Goal: Information Seeking & Learning: Learn about a topic

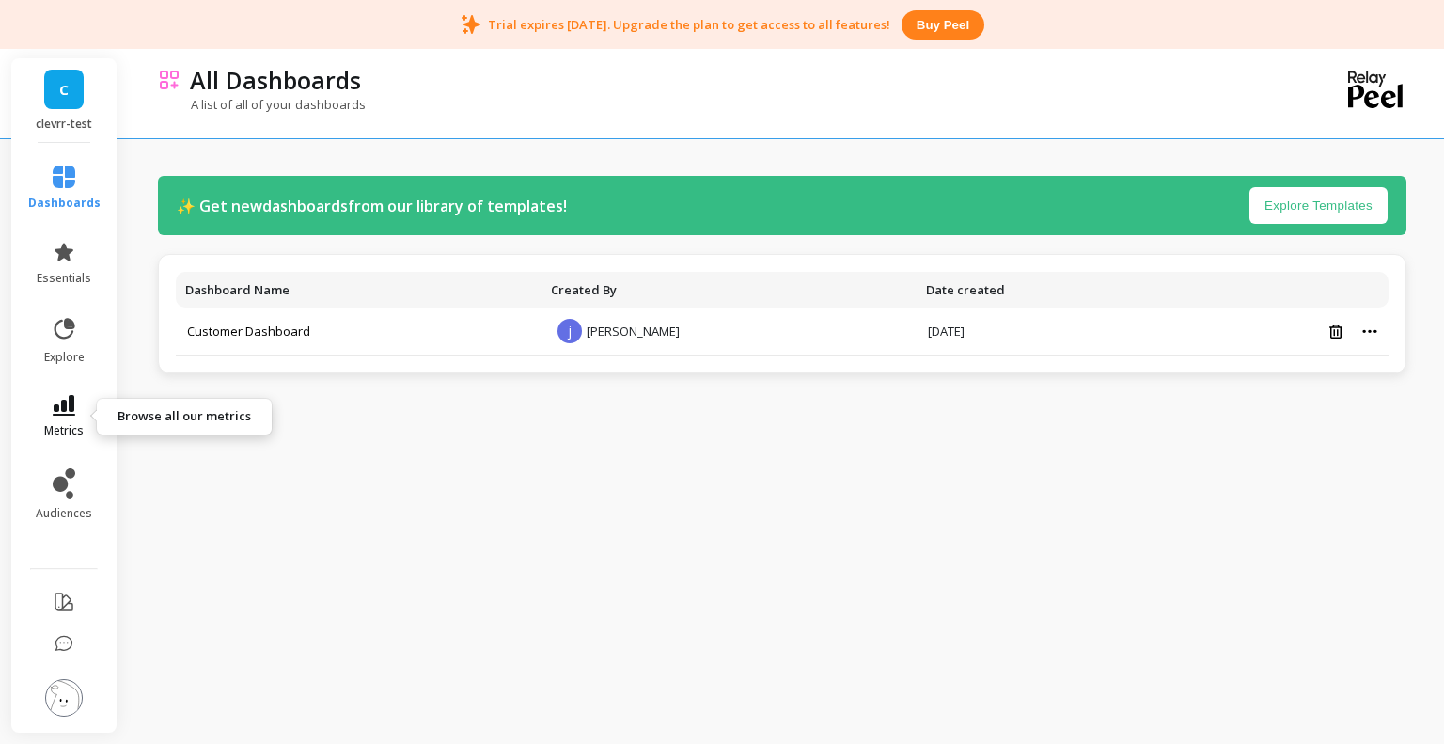
click at [56, 402] on icon at bounding box center [64, 405] width 23 height 21
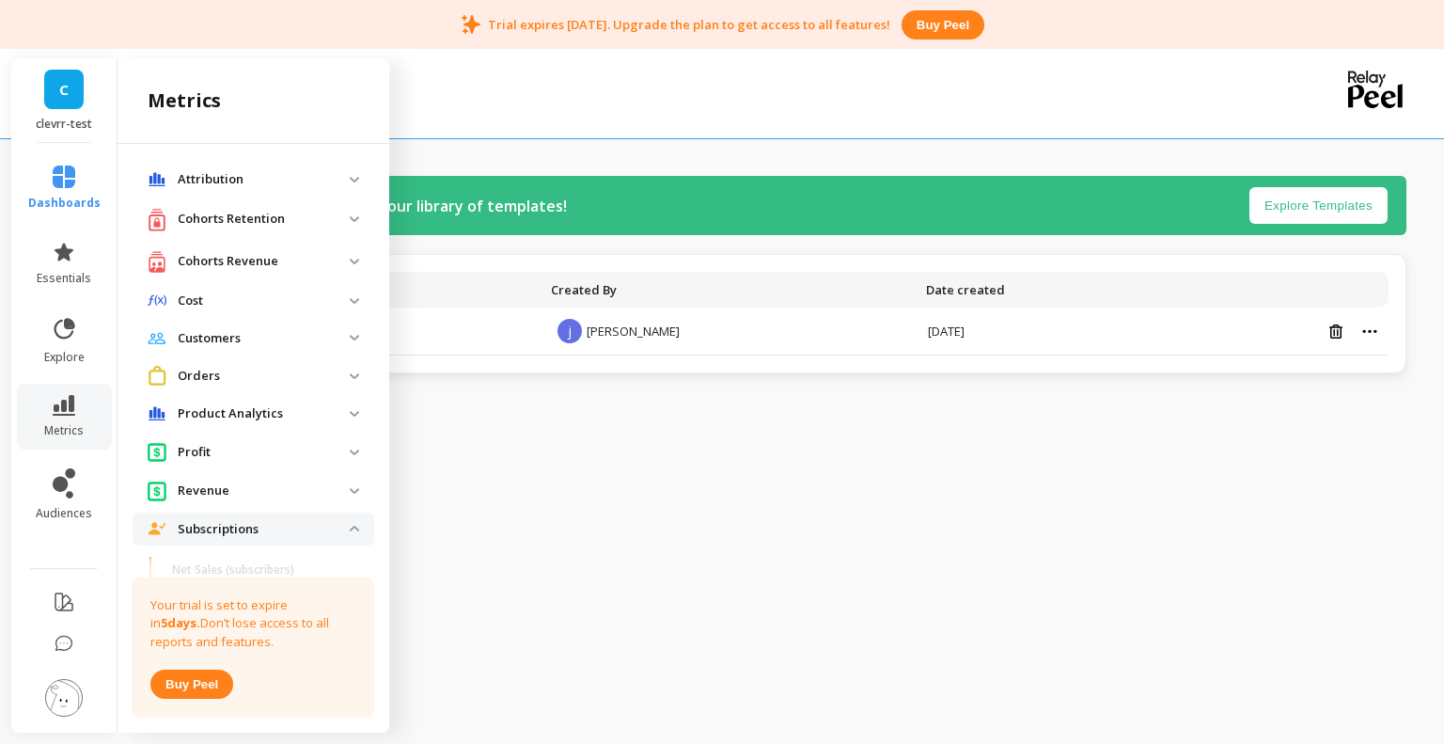
scroll to position [56, 0]
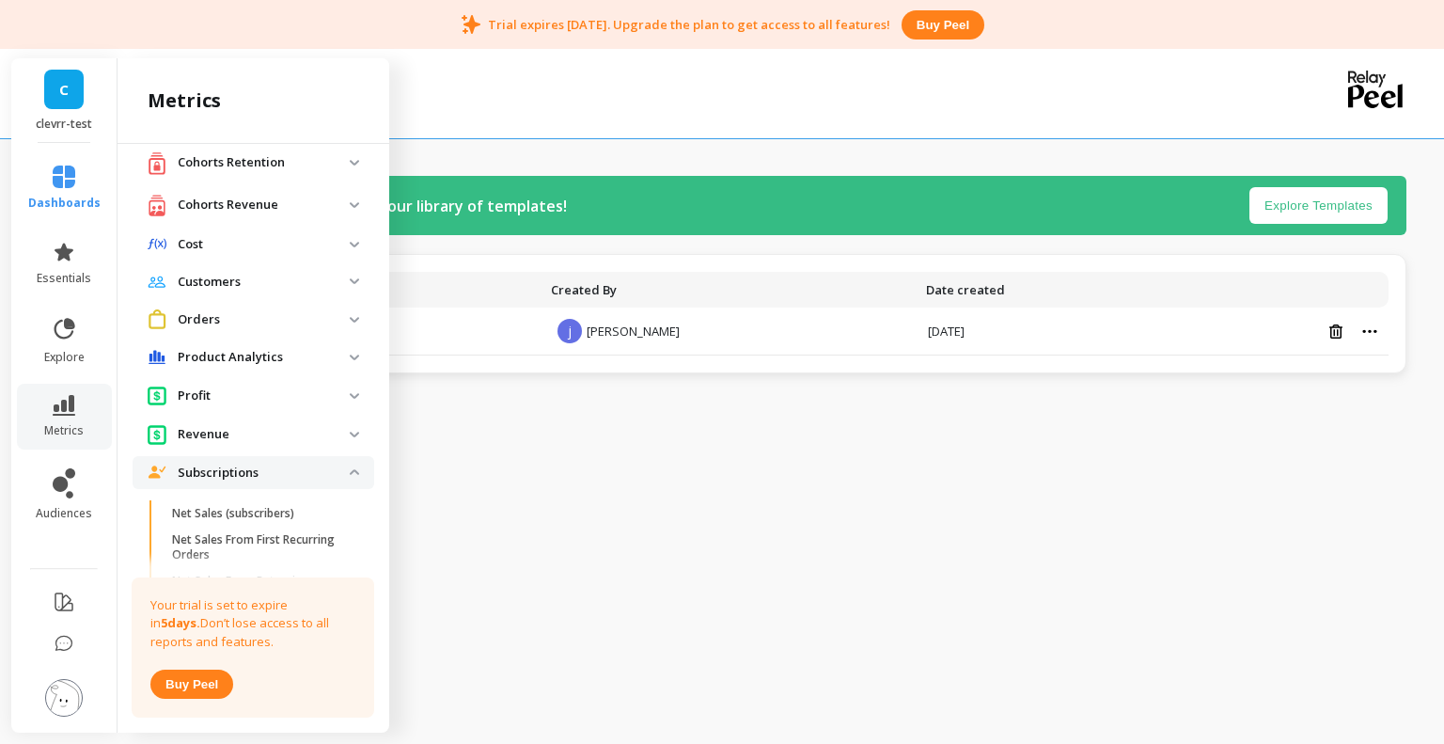
click at [244, 437] on p "Revenue" at bounding box center [264, 434] width 172 height 19
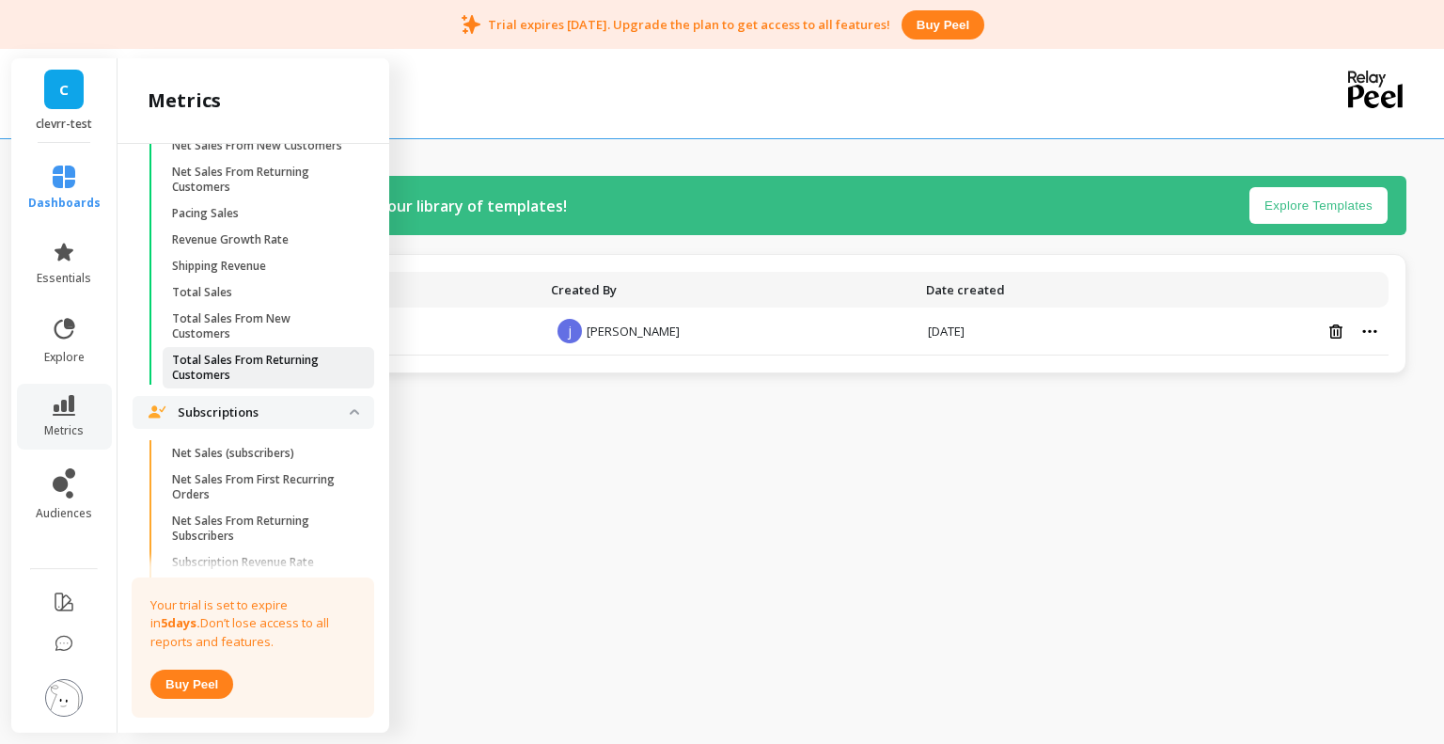
scroll to position [558, 0]
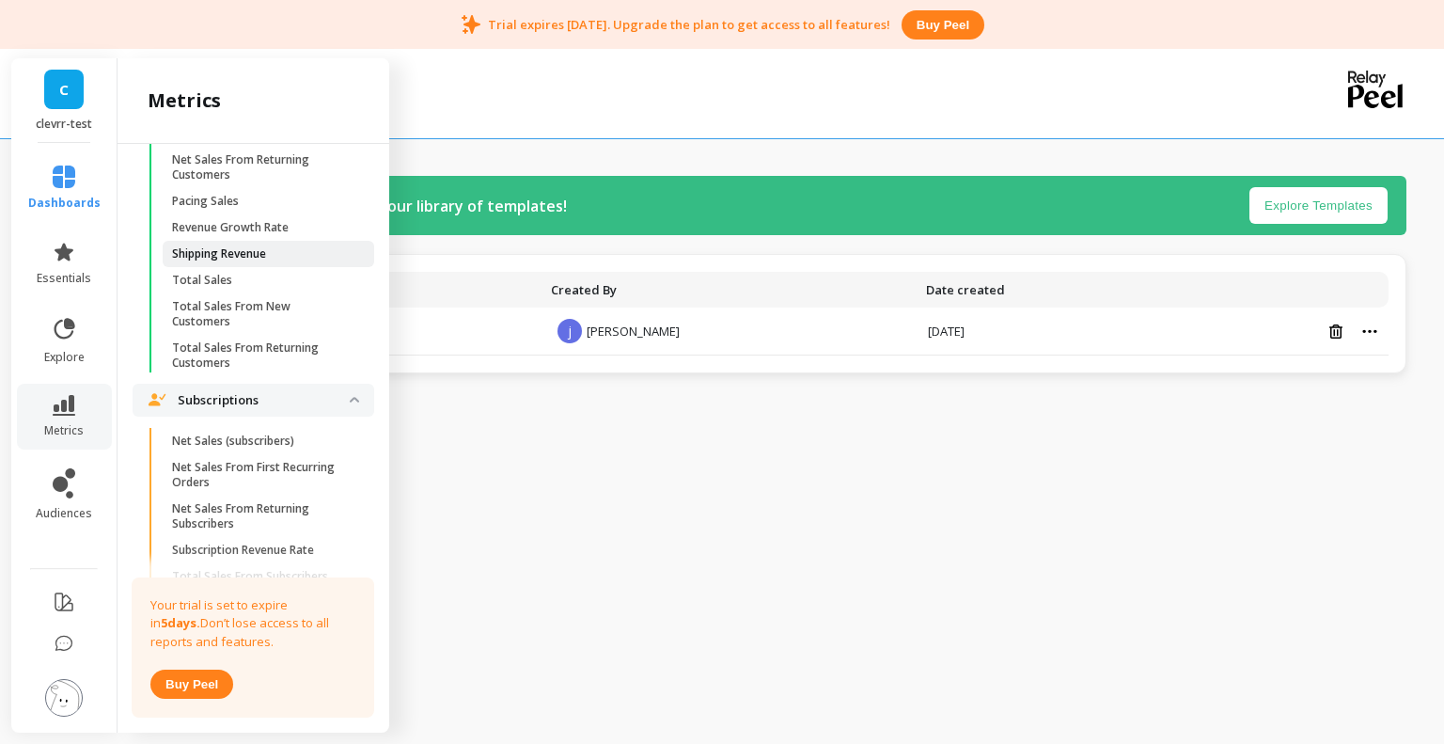
click at [244, 261] on p "Shipping Revenue" at bounding box center [219, 253] width 94 height 15
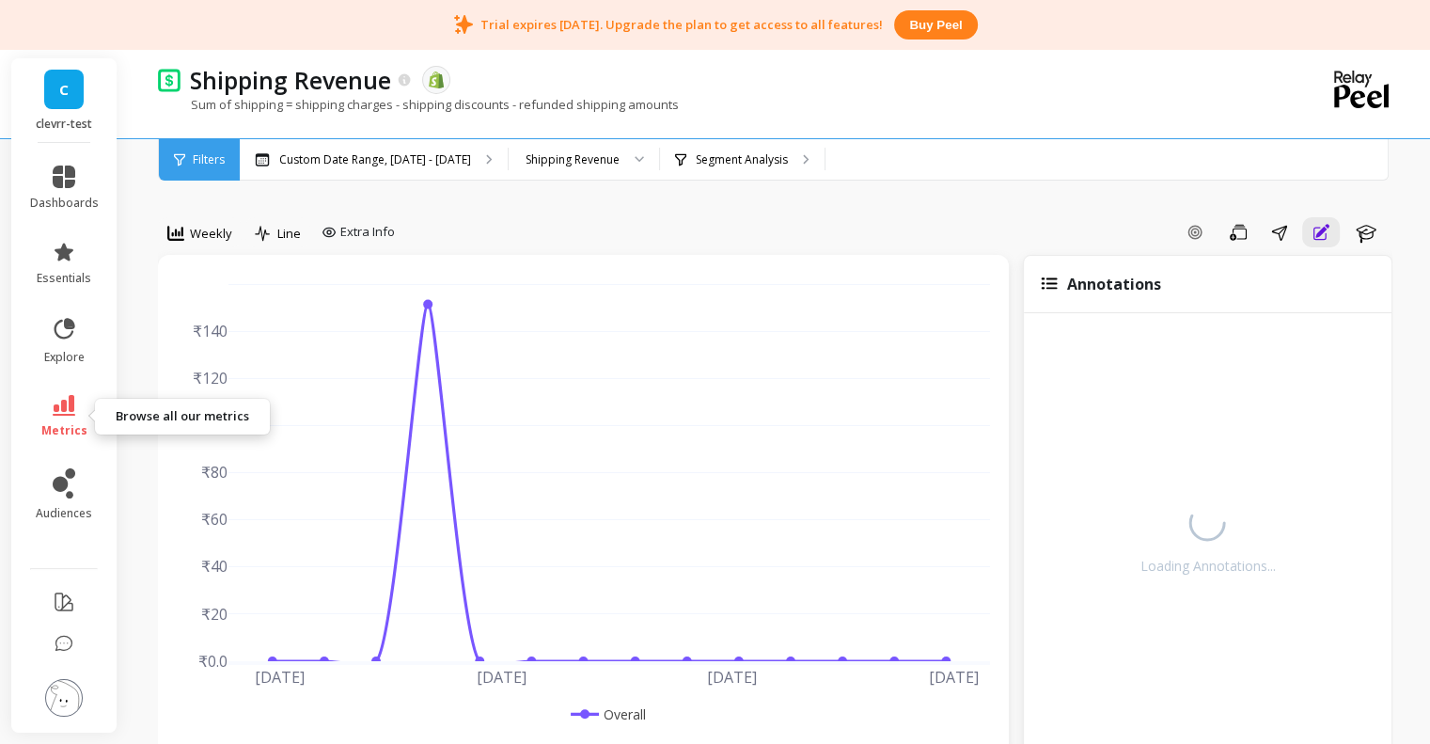
click at [49, 412] on link "metrics" at bounding box center [64, 416] width 69 height 43
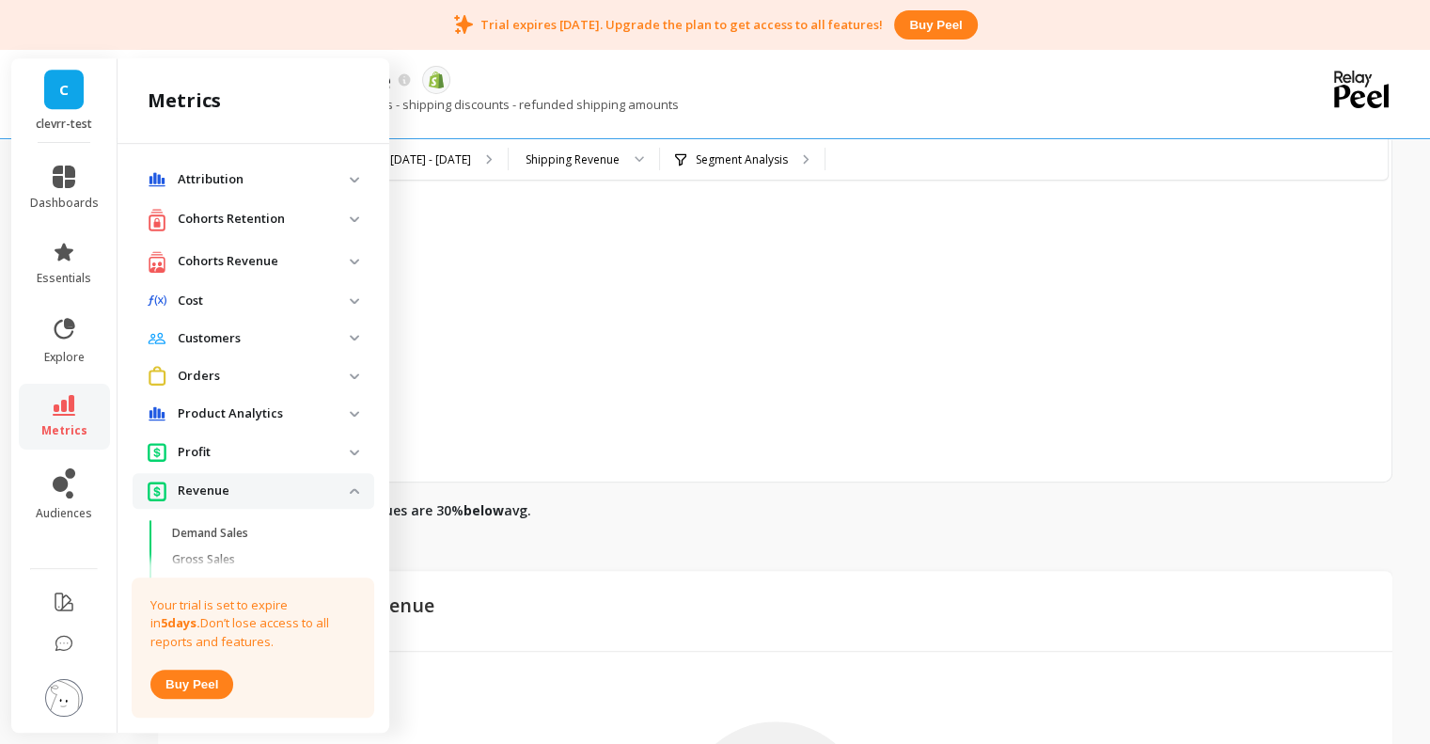
click at [260, 326] on span "Customers" at bounding box center [254, 339] width 242 height 34
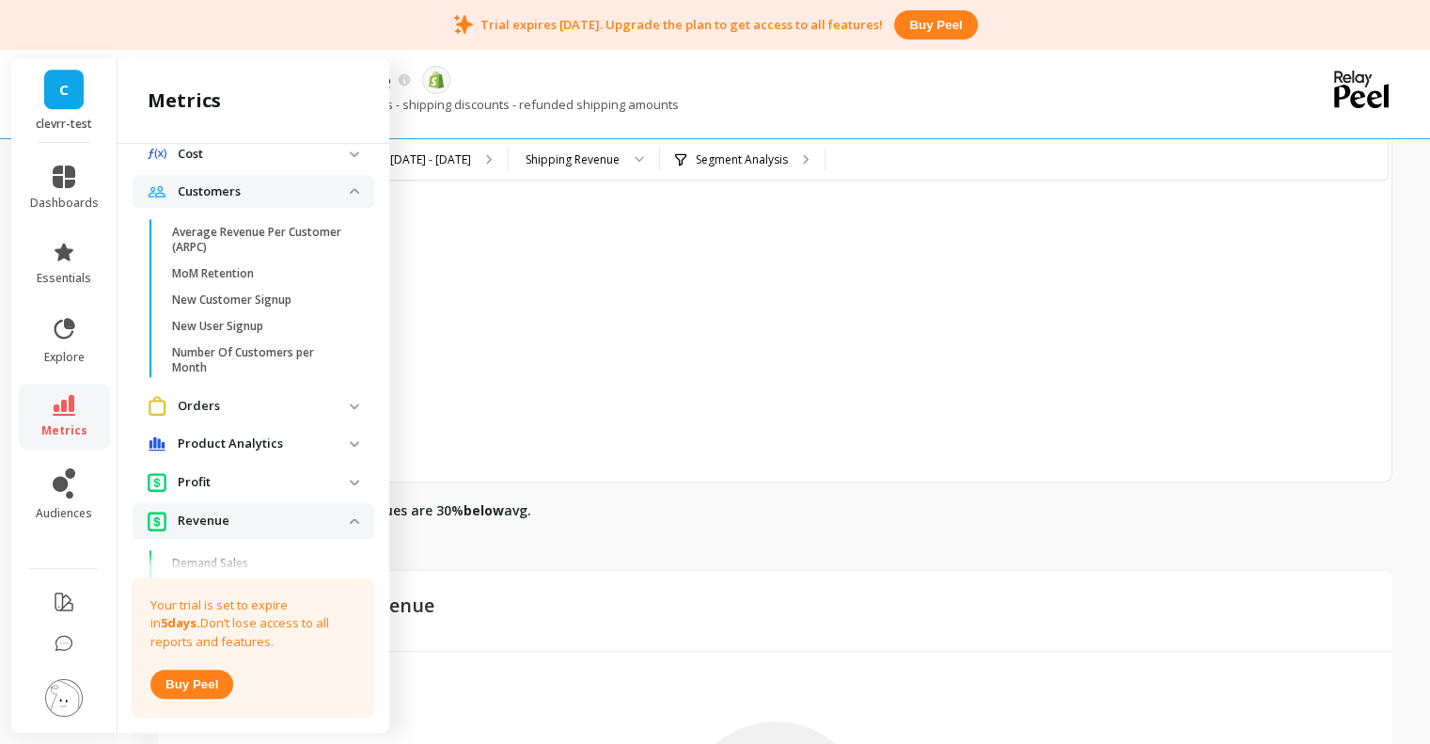
scroll to position [109, 0]
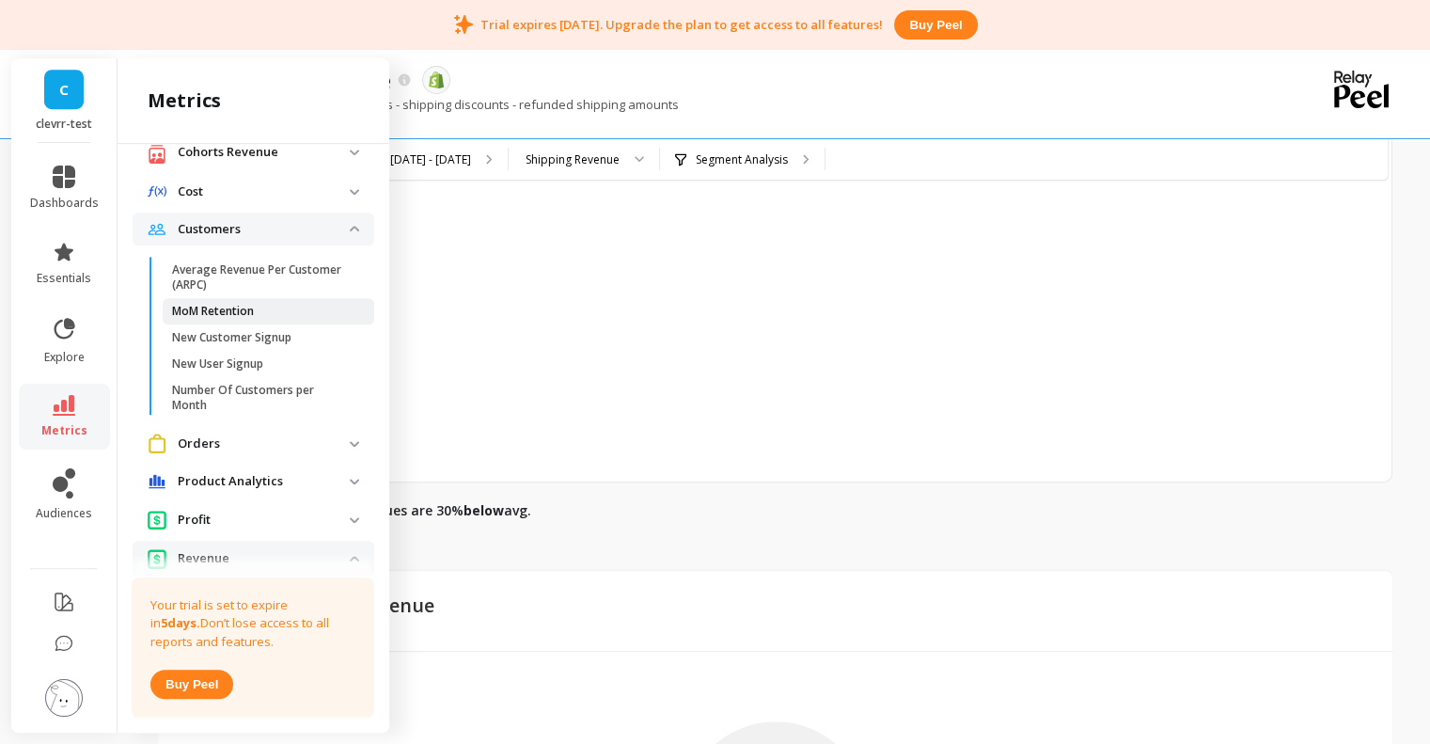
click at [229, 313] on p "MoM Retention" at bounding box center [213, 311] width 82 height 15
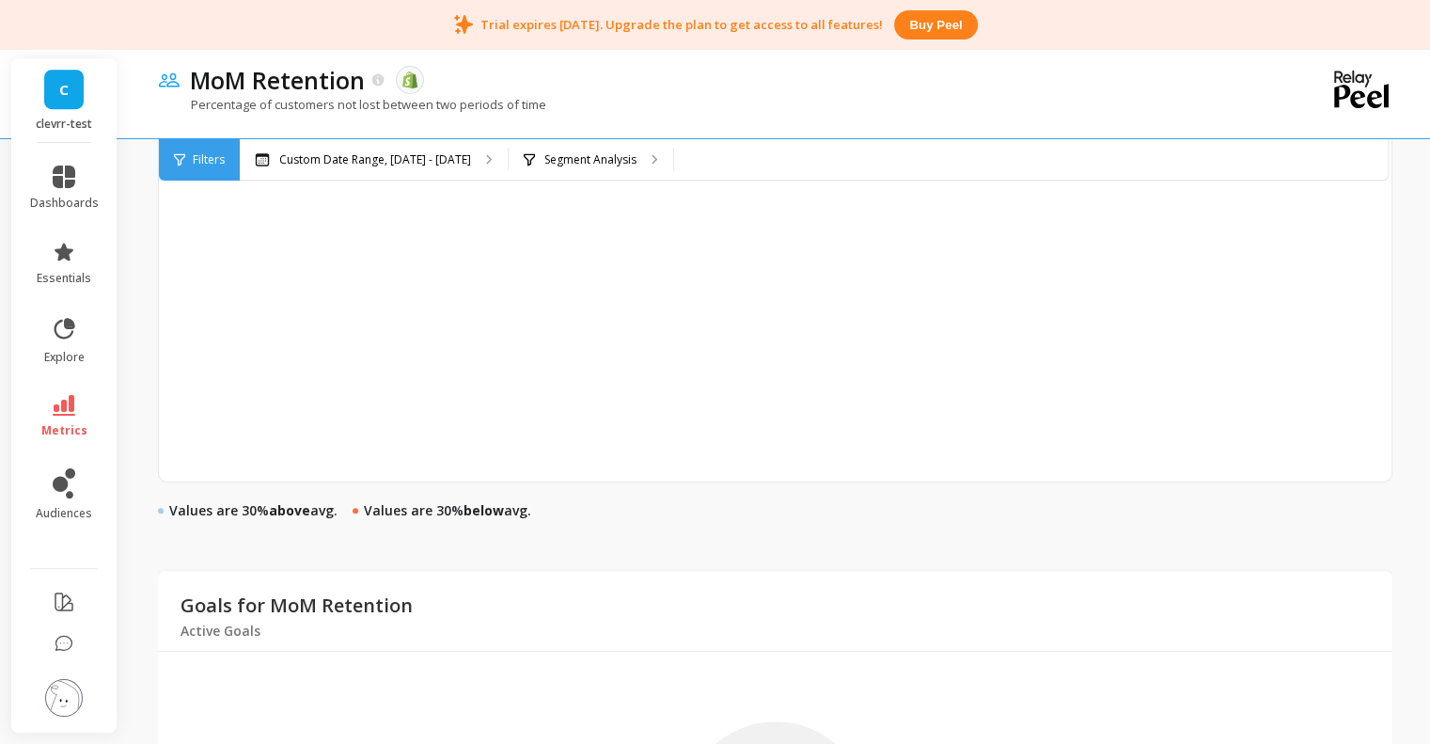
scroll to position [1004, 0]
drag, startPoint x: 560, startPoint y: 105, endPoint x: 194, endPoint y: 108, distance: 366.7
click at [194, 108] on div "Percentage of customers not lost between two periods of time" at bounding box center [698, 114] width 1080 height 36
click at [194, 108] on p "Percentage of customers not lost between two periods of time" at bounding box center [352, 104] width 388 height 17
drag, startPoint x: 194, startPoint y: 108, endPoint x: 562, endPoint y: 115, distance: 368.7
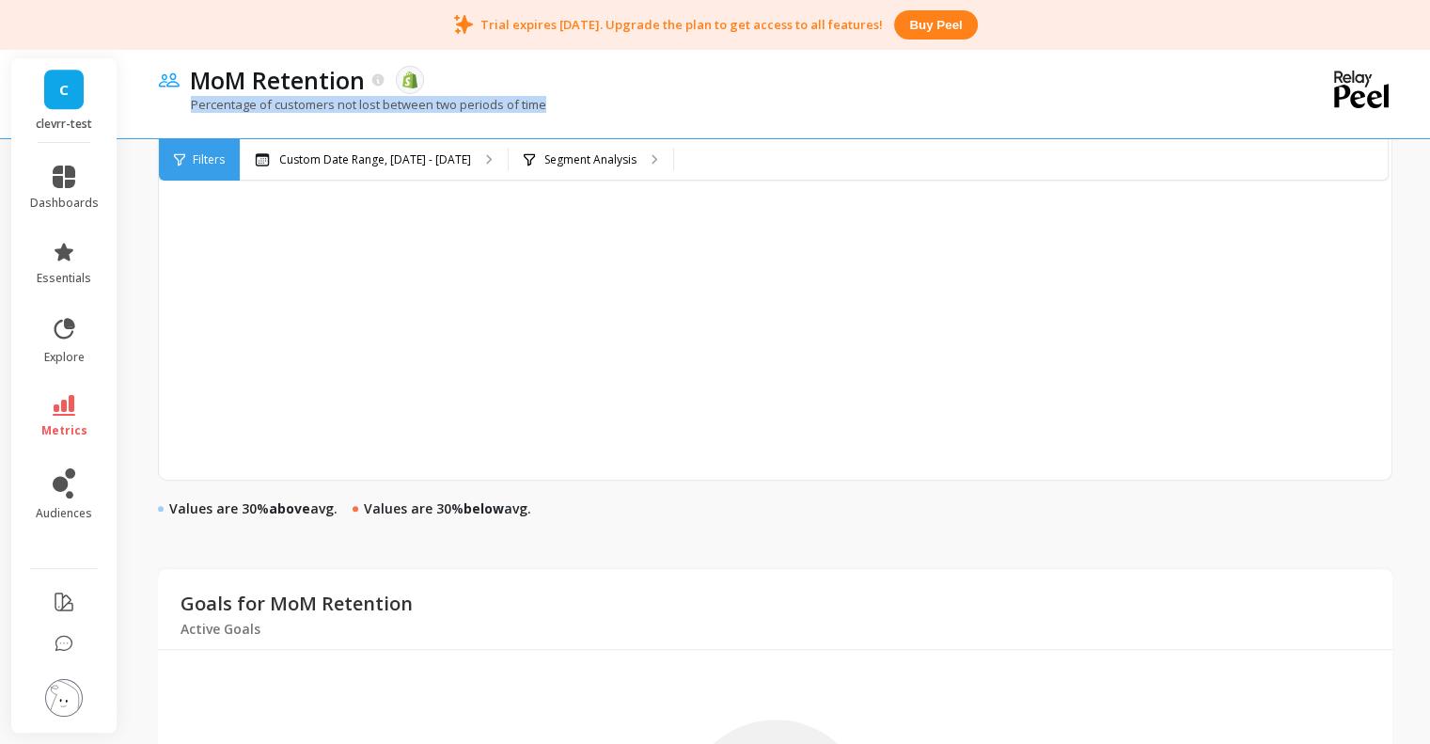
click at [562, 115] on div "Percentage of customers not lost between two periods of time" at bounding box center [698, 114] width 1080 height 36
click at [536, 105] on p "Percentage of customers not lost between two periods of time" at bounding box center [352, 104] width 388 height 17
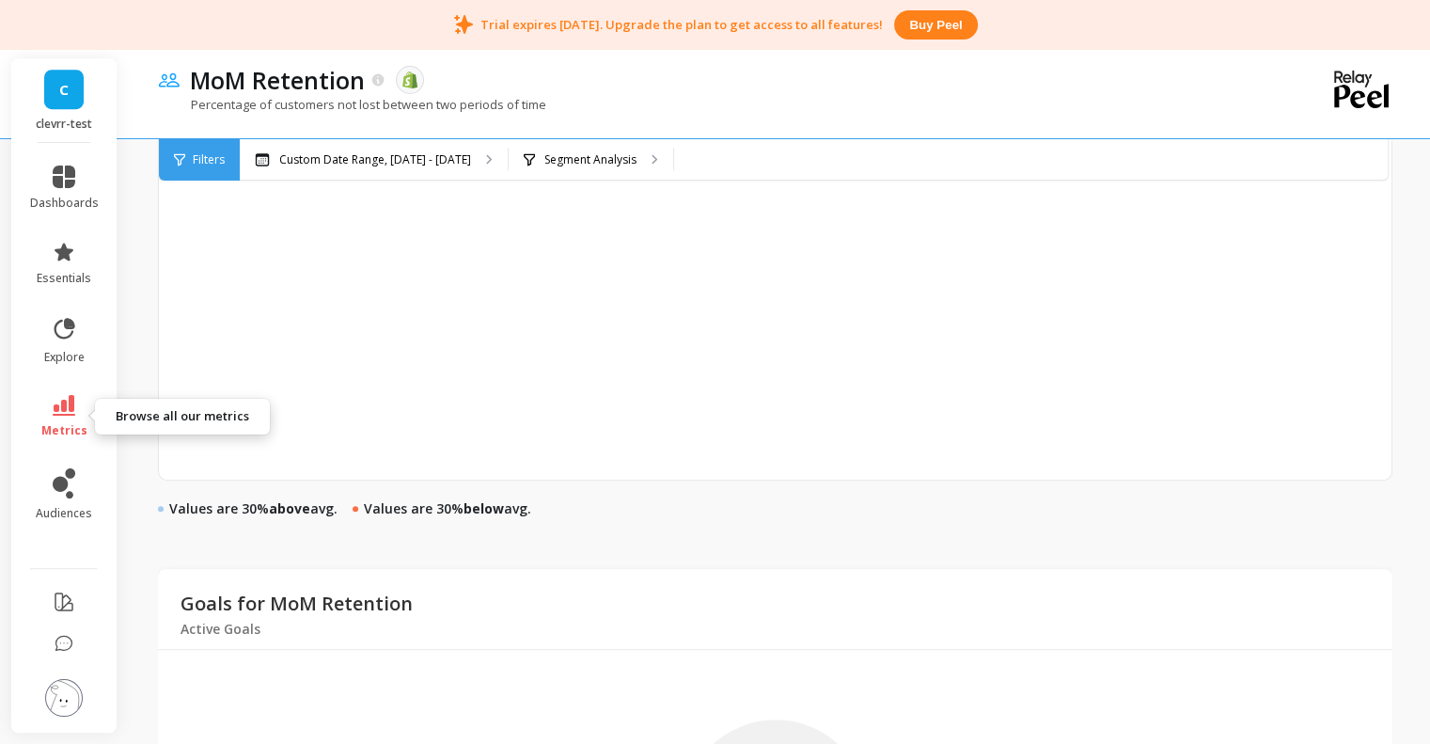
click at [70, 409] on icon at bounding box center [64, 405] width 23 height 21
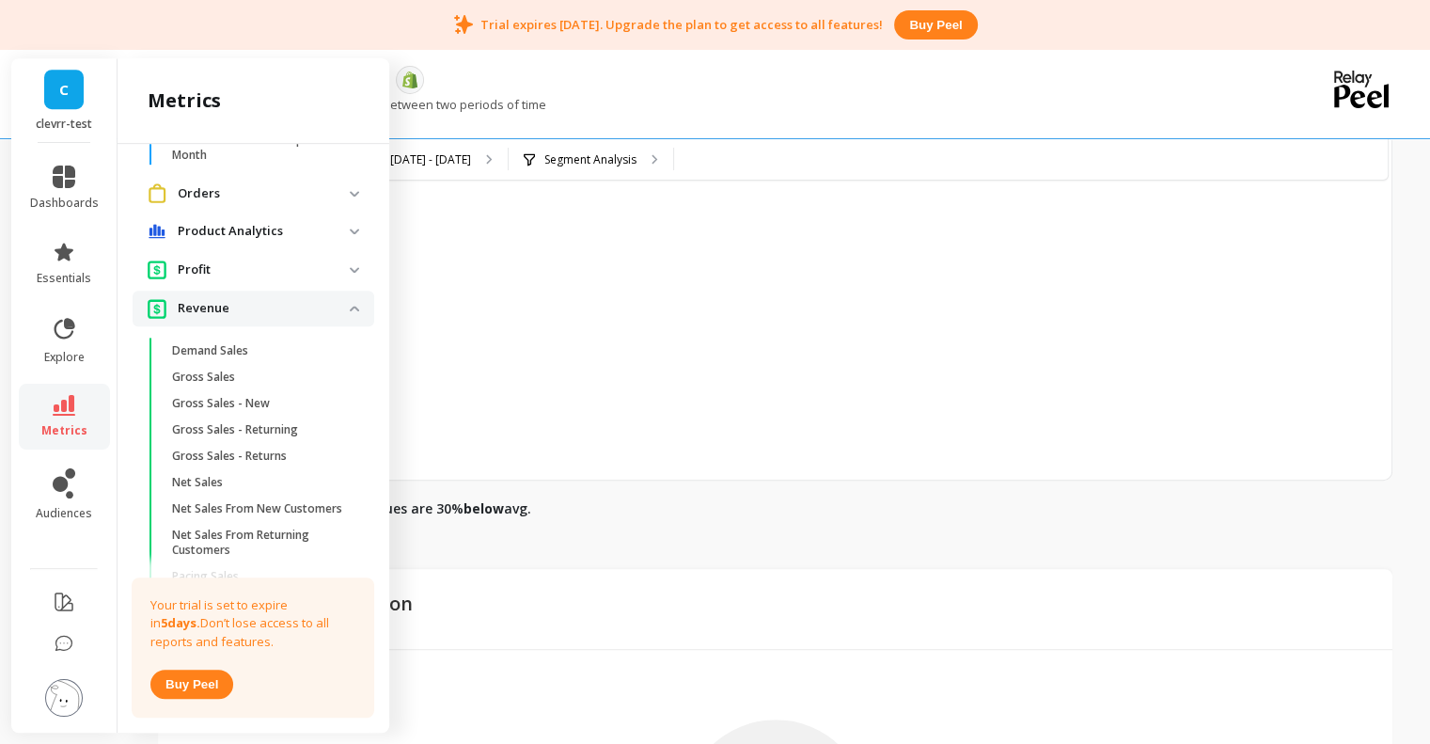
scroll to position [109, 0]
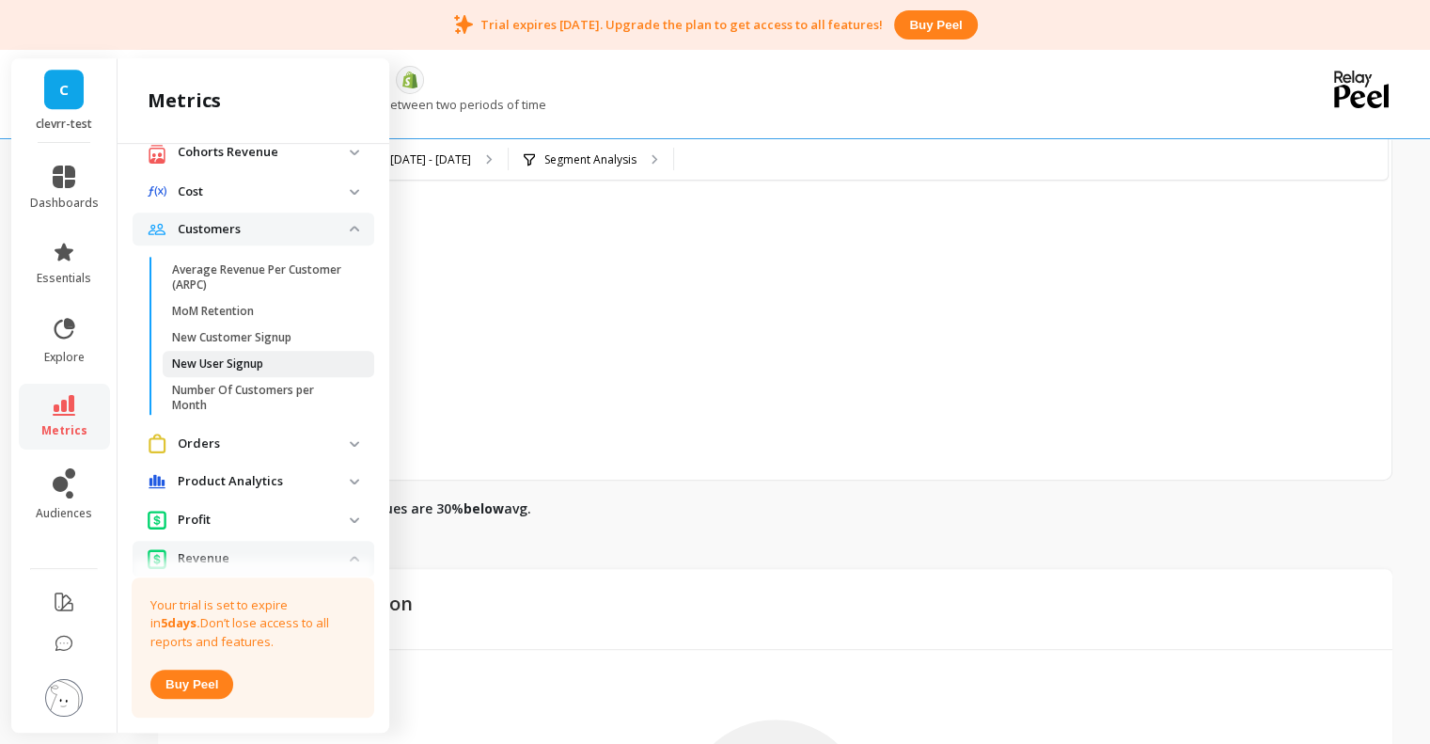
click at [200, 365] on p "New User Signup" at bounding box center [217, 363] width 91 height 15
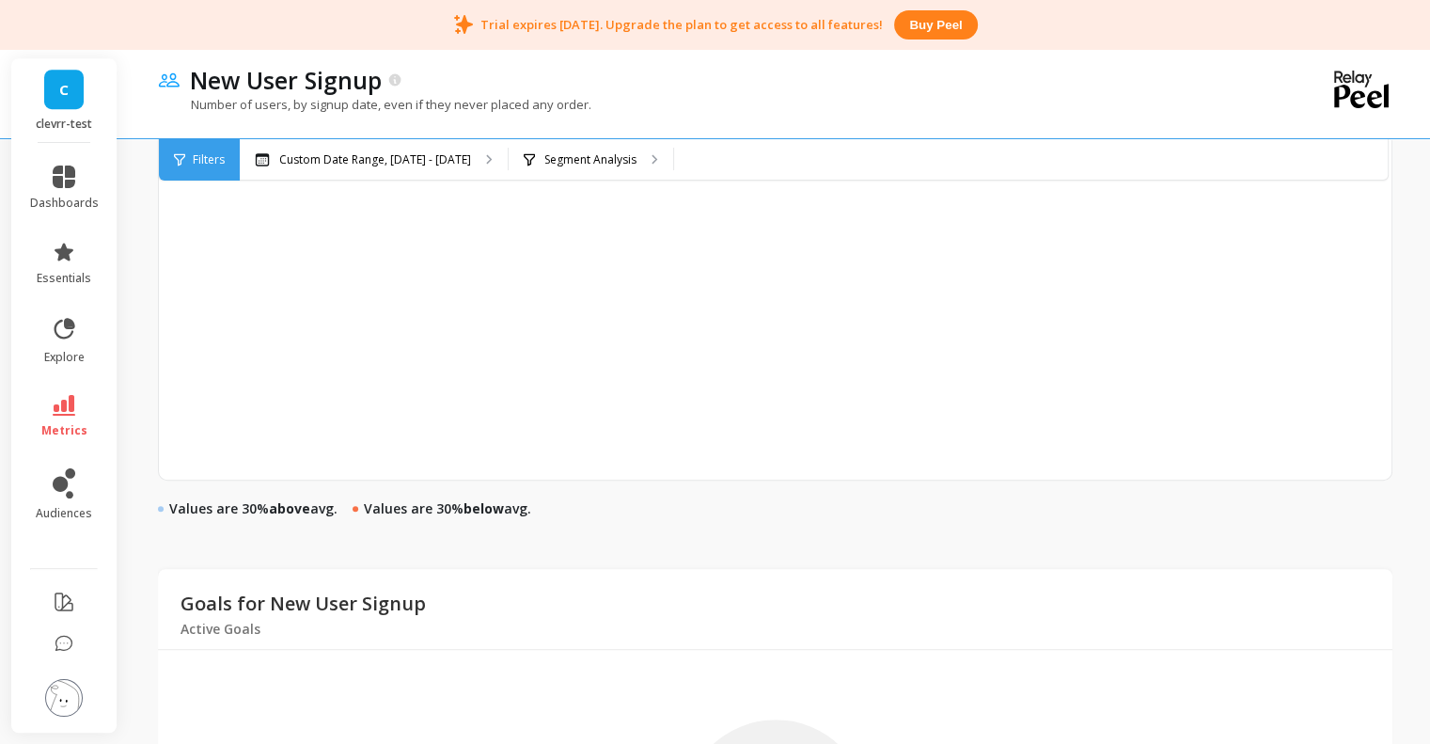
scroll to position [1005, 0]
click at [57, 414] on icon at bounding box center [64, 405] width 23 height 21
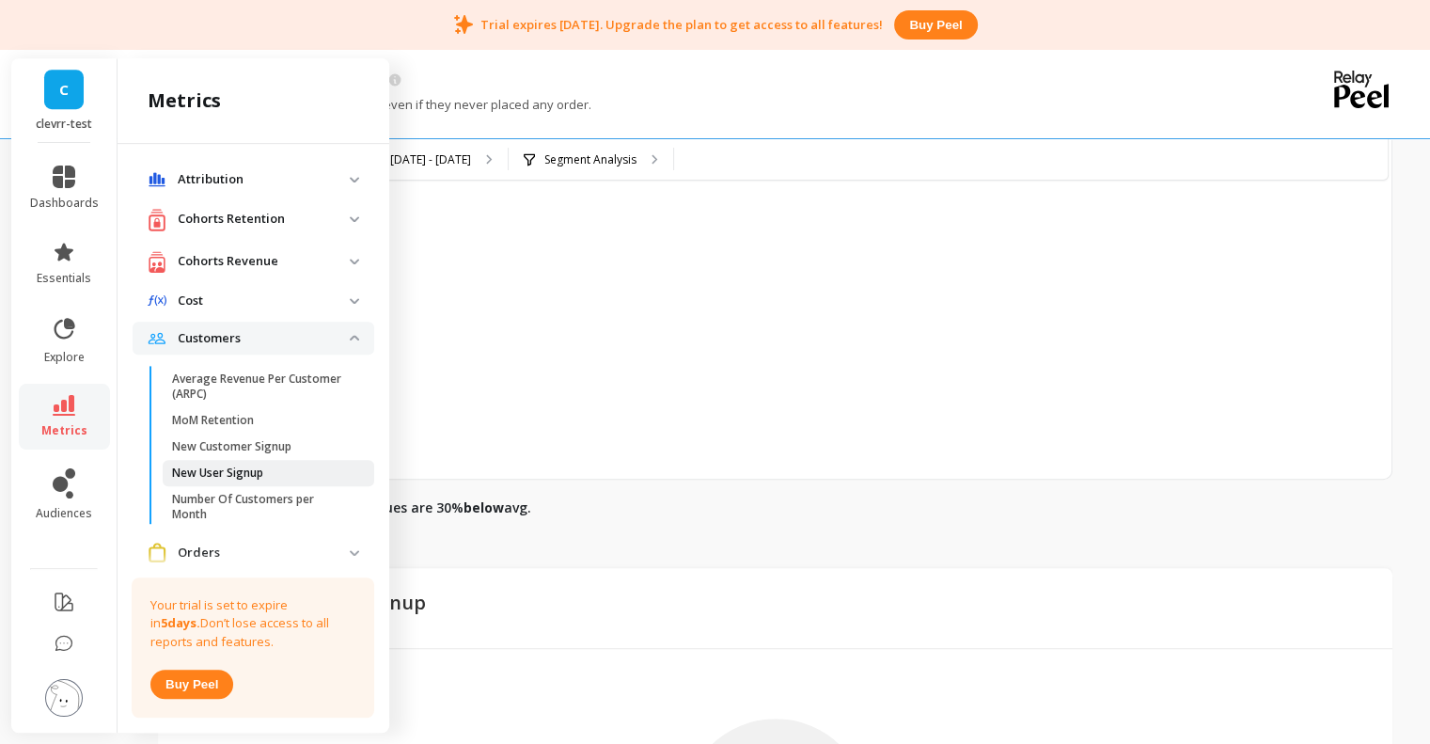
scroll to position [109, 0]
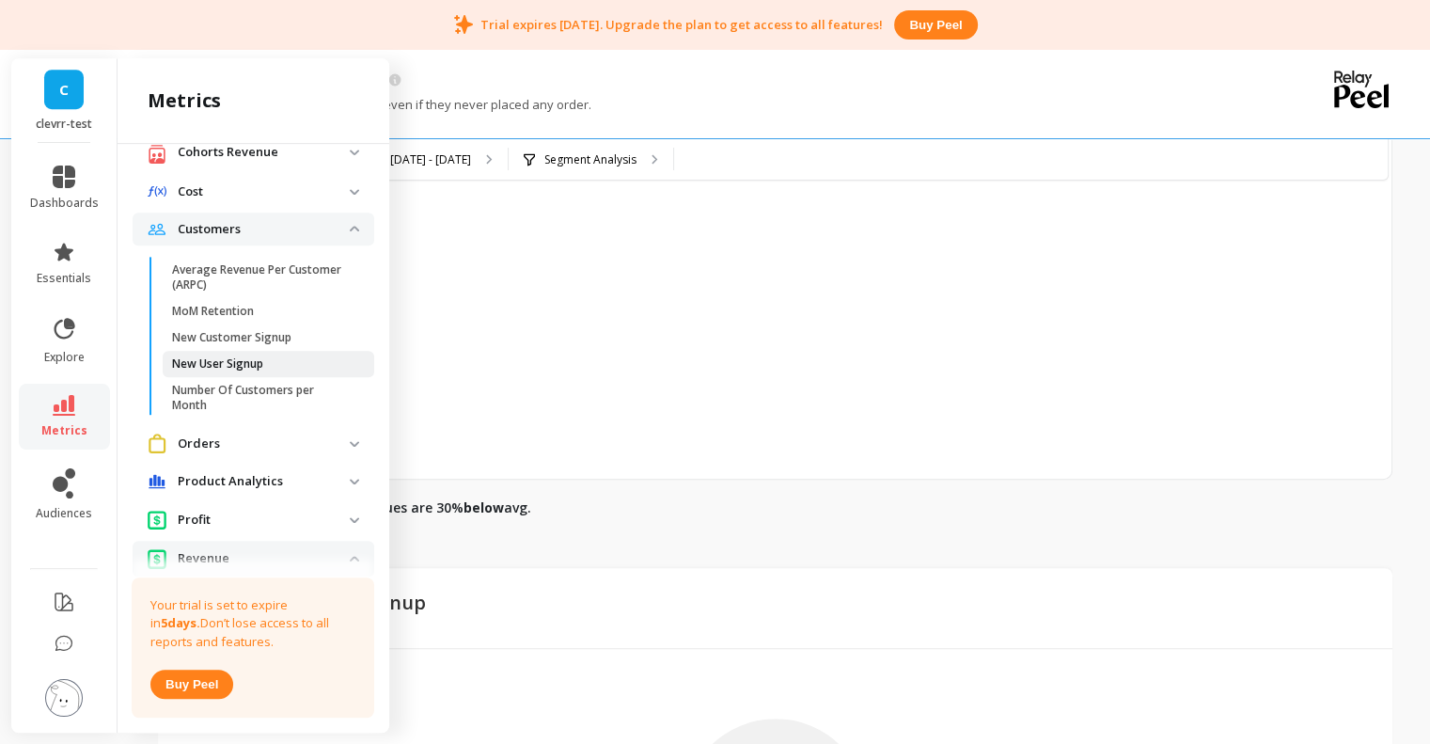
click at [255, 368] on p "New User Signup" at bounding box center [217, 363] width 91 height 15
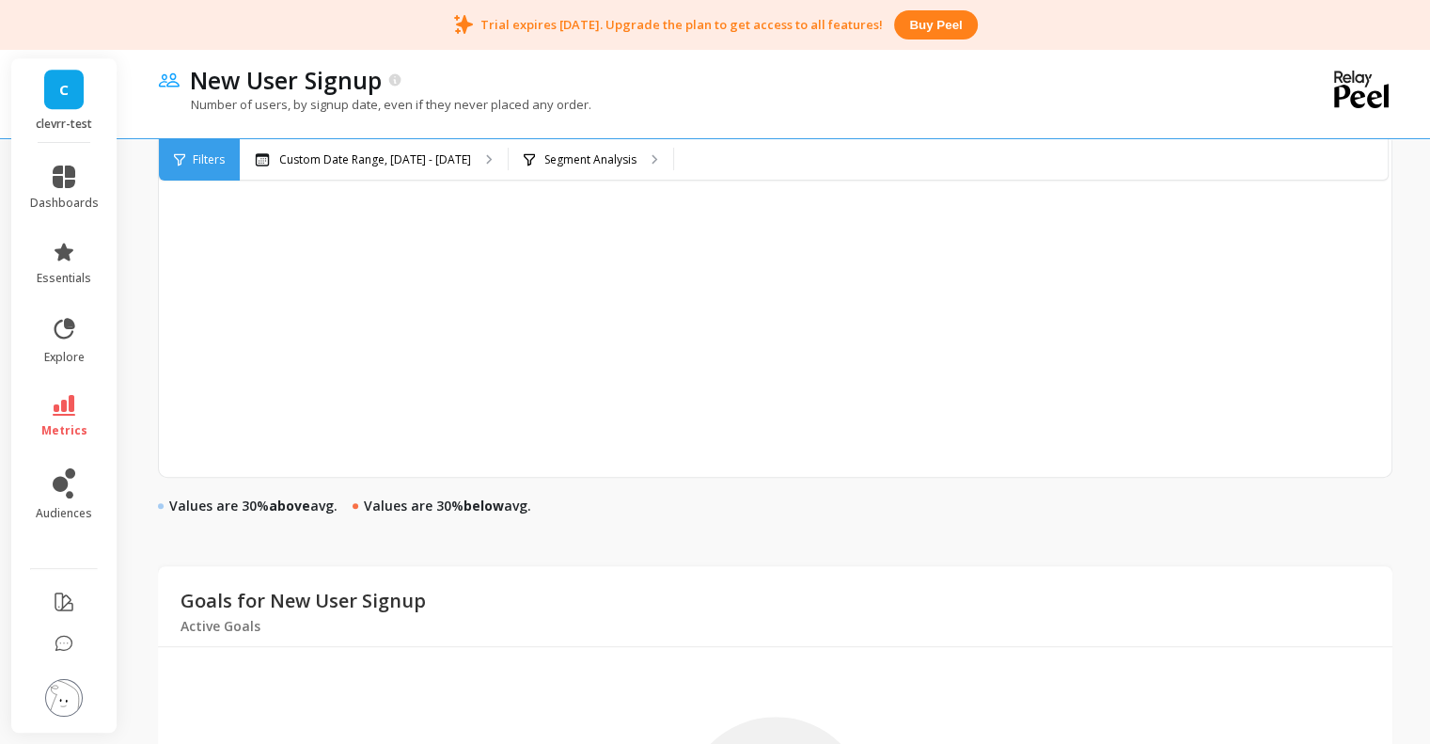
scroll to position [0, 0]
drag, startPoint x: 190, startPoint y: 108, endPoint x: 567, endPoint y: 112, distance: 377.1
click at [567, 112] on p "Number of users, by signup date, even if they never placed any order." at bounding box center [374, 104] width 433 height 17
